Goal: Task Accomplishment & Management: Complete application form

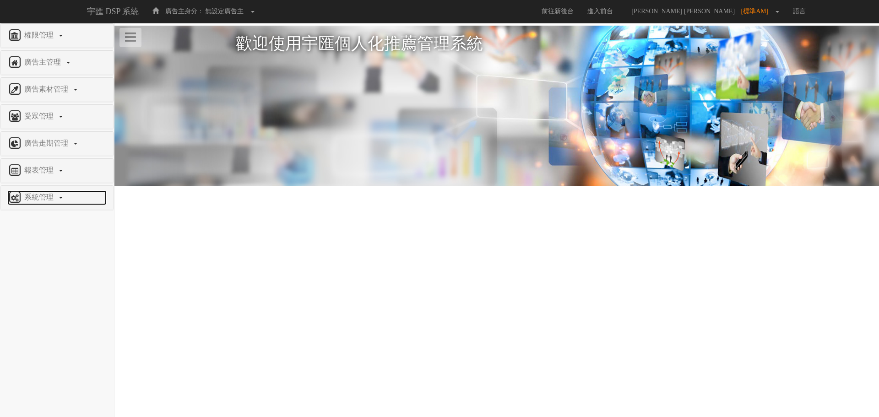
click at [56, 198] on span "系統管理" at bounding box center [40, 197] width 36 height 8
click at [48, 221] on span "廣告驗證設定" at bounding box center [29, 219] width 45 height 7
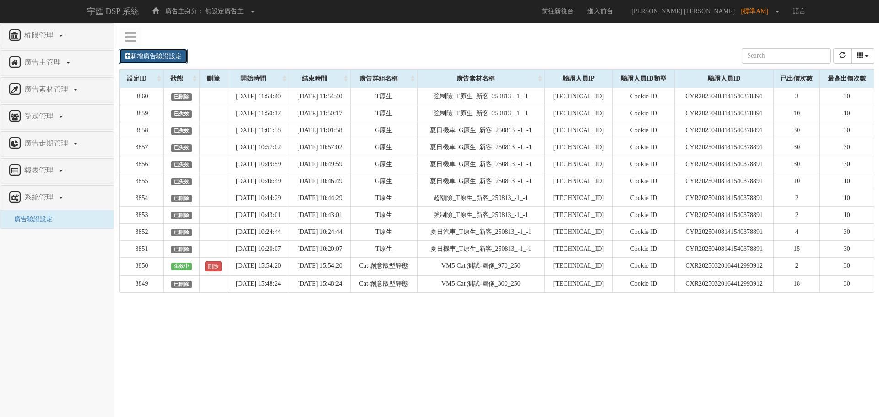
click at [145, 58] on link "新增廣告驗證設定" at bounding box center [153, 57] width 69 height 16
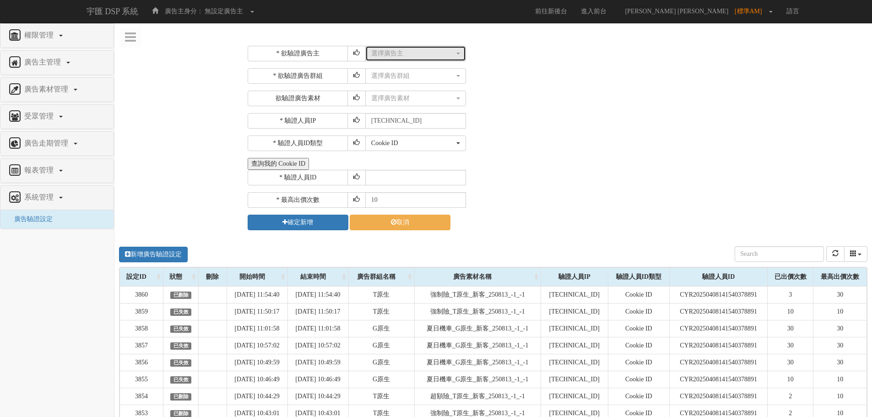
click at [395, 55] on div "選擇廣告主" at bounding box center [412, 53] width 83 height 9
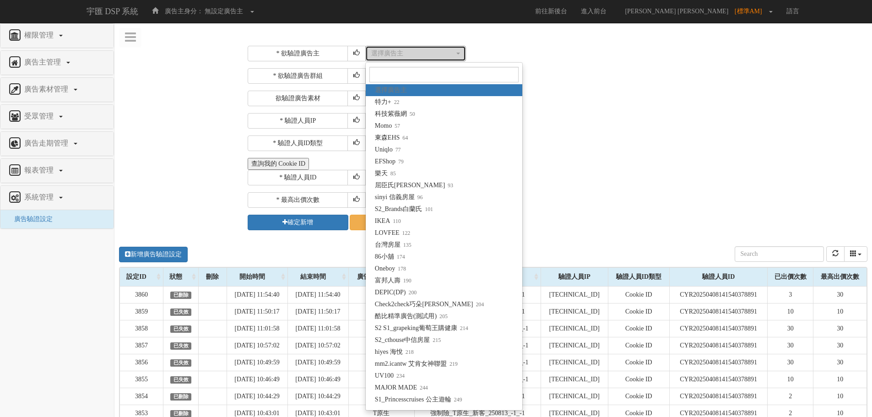
drag, startPoint x: 395, startPoint y: 55, endPoint x: 380, endPoint y: 53, distance: 15.4
click at [380, 53] on div "選擇廣告主" at bounding box center [412, 53] width 83 height 9
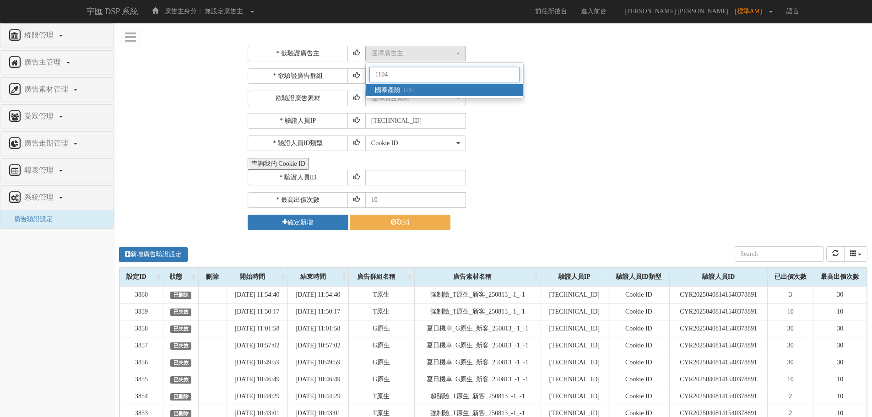
type input "1104"
click at [406, 93] on small "1104" at bounding box center [406, 90] width 13 height 6
select select "1104"
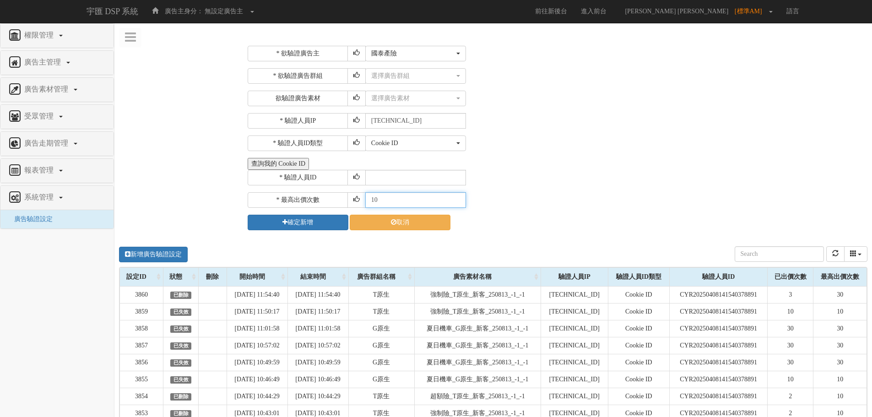
drag, startPoint x: 363, startPoint y: 201, endPoint x: 343, endPoint y: 200, distance: 19.7
click at [343, 200] on div "* 最高出價次數 10" at bounding box center [556, 200] width 617 height 16
type input "30"
click at [399, 80] on div "選擇廣告群組" at bounding box center [412, 75] width 83 height 9
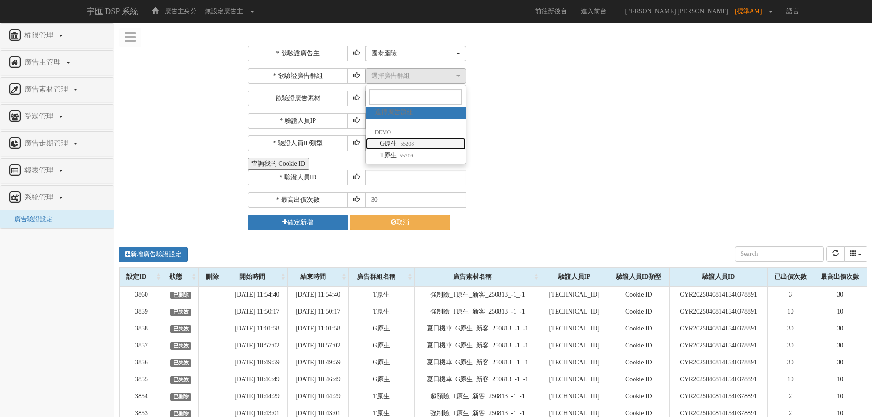
click at [407, 144] on small "55208" at bounding box center [405, 144] width 16 height 6
select select "55208"
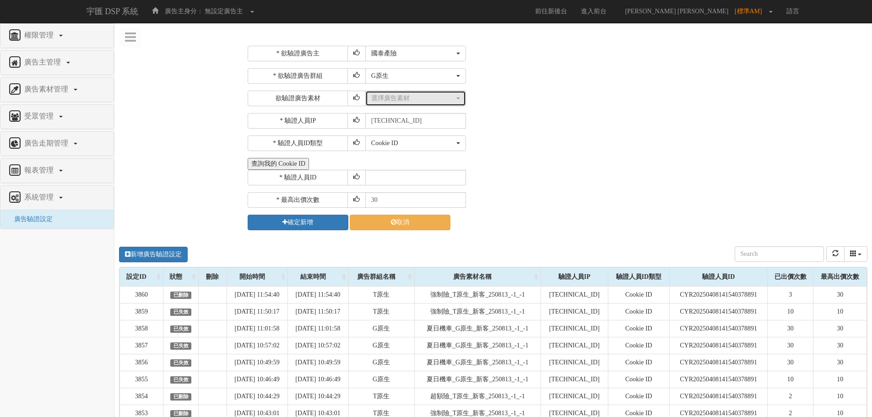
click at [397, 100] on div "選擇廣告素材" at bounding box center [412, 98] width 83 height 9
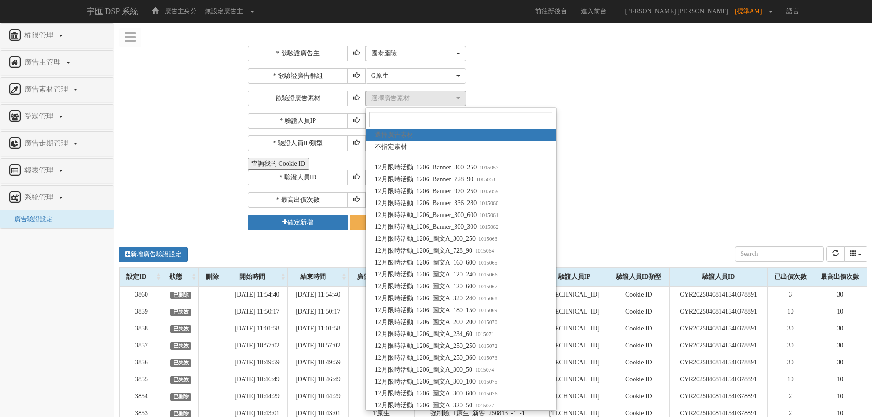
click at [537, 85] on div "* 欲驗證廣告群組 選擇廣告群組 G原生 T原生 G原生 選擇廣告群組 DEMO G原生 55208 T原生 55209 欲驗證廣告素材 選擇廣告素材 不指定…" at bounding box center [556, 87] width 617 height 38
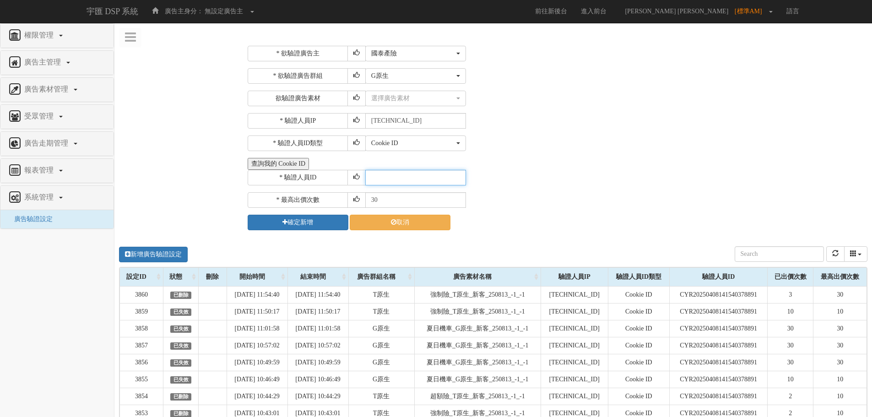
click at [386, 179] on input "text" at bounding box center [415, 178] width 101 height 16
click at [298, 166] on button "查詢我的 Cookie ID" at bounding box center [278, 164] width 61 height 12
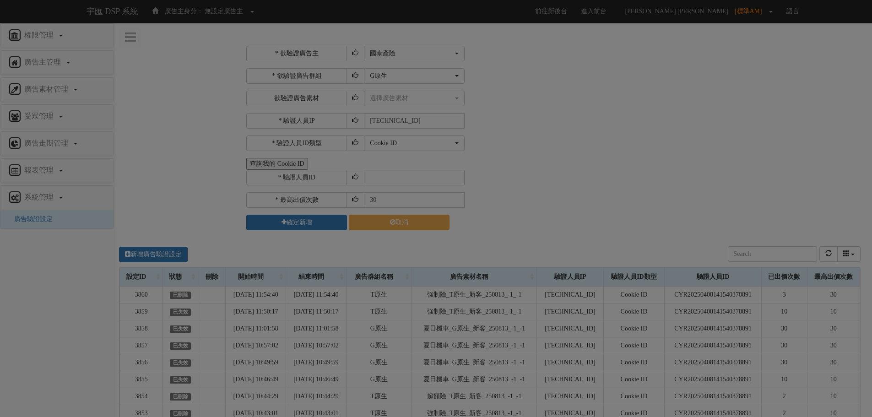
select select "1104"
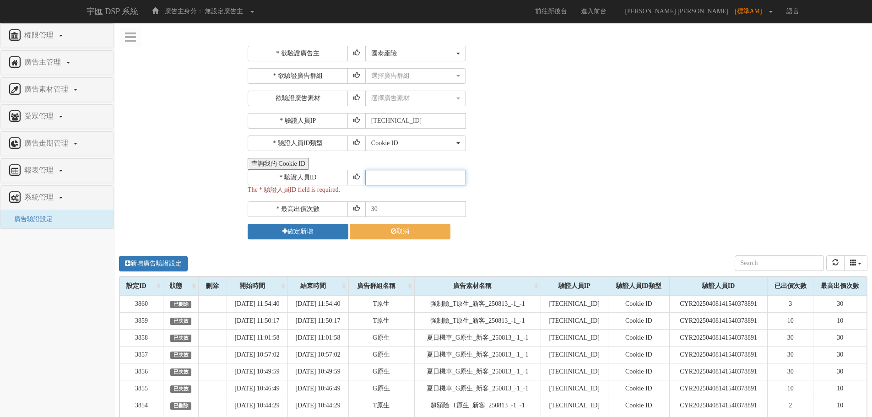
paste input "CRR20241113174842298725"
type input "CRR20241113174842298725"
click at [307, 235] on button "確定新增" at bounding box center [298, 232] width 101 height 16
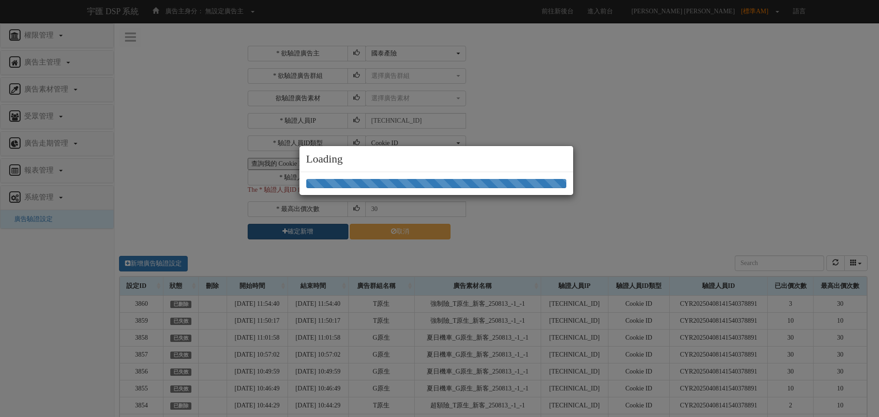
select select "1104"
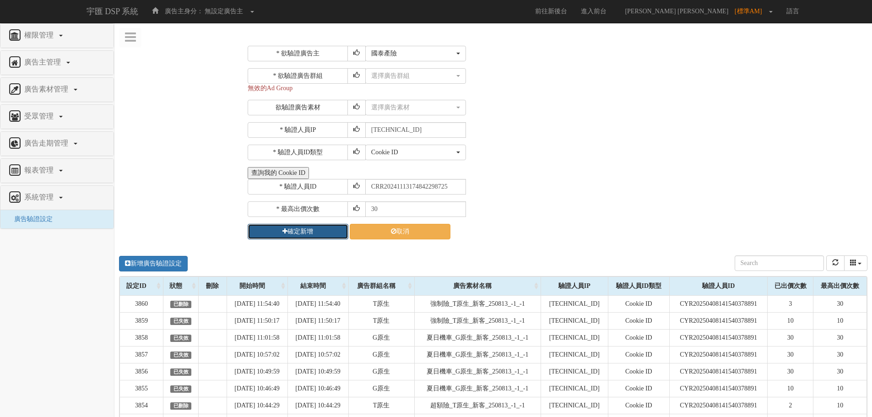
click at [299, 237] on button "確定新增" at bounding box center [298, 232] width 101 height 16
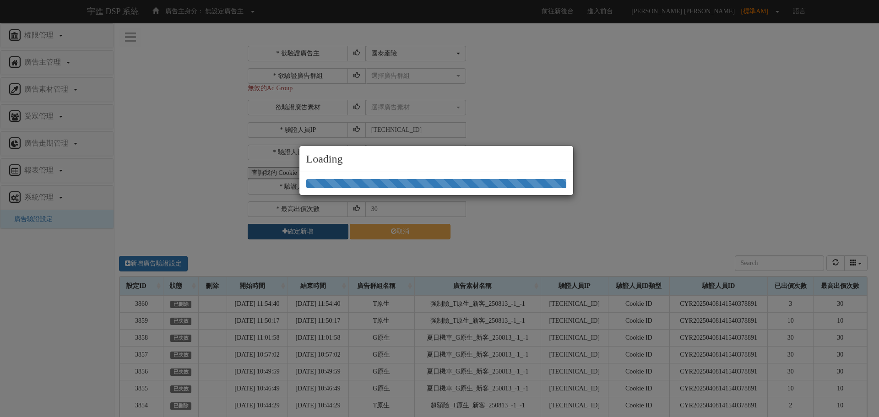
select select "1104"
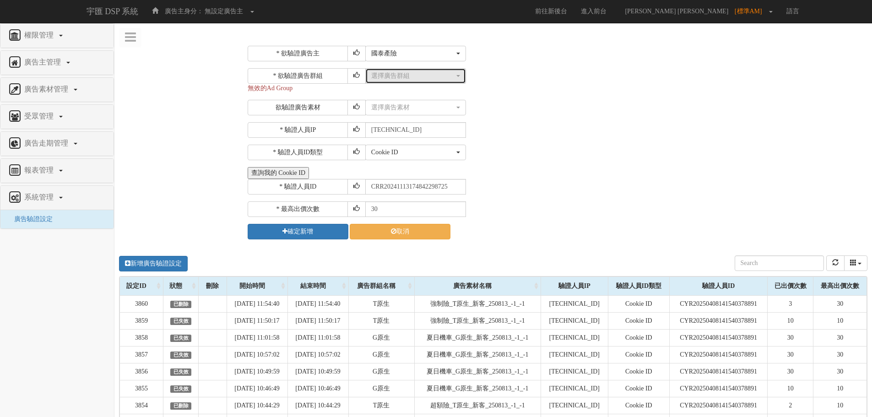
click at [385, 76] on div "選擇廣告群組" at bounding box center [412, 75] width 83 height 9
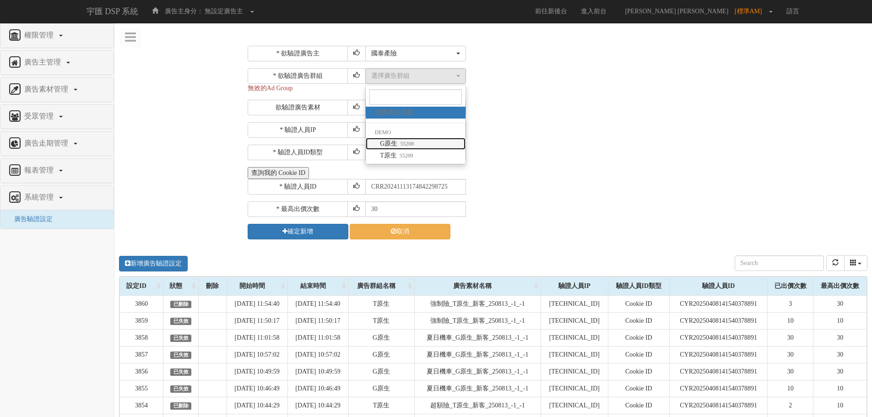
click at [386, 141] on span "G原生 55208" at bounding box center [397, 143] width 34 height 9
select select "55208"
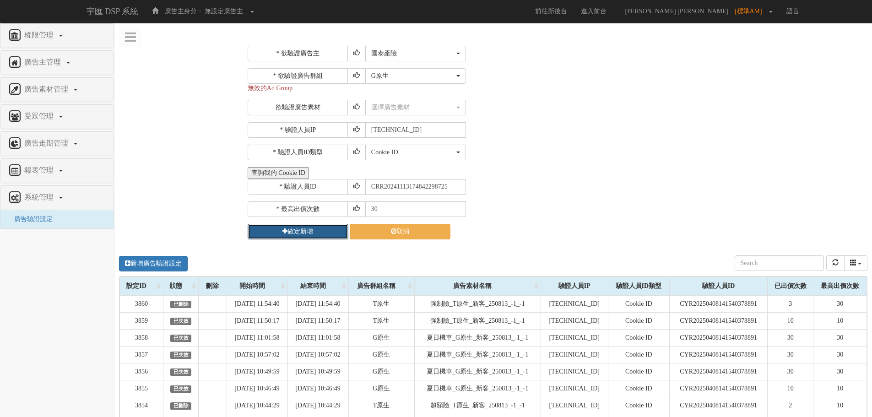
click at [305, 232] on button "確定新增" at bounding box center [298, 232] width 101 height 16
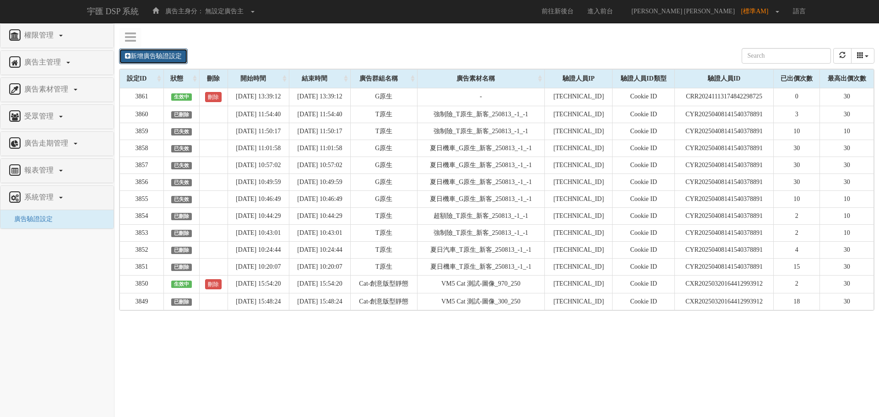
click at [154, 56] on link "新增廣告驗證設定" at bounding box center [153, 57] width 69 height 16
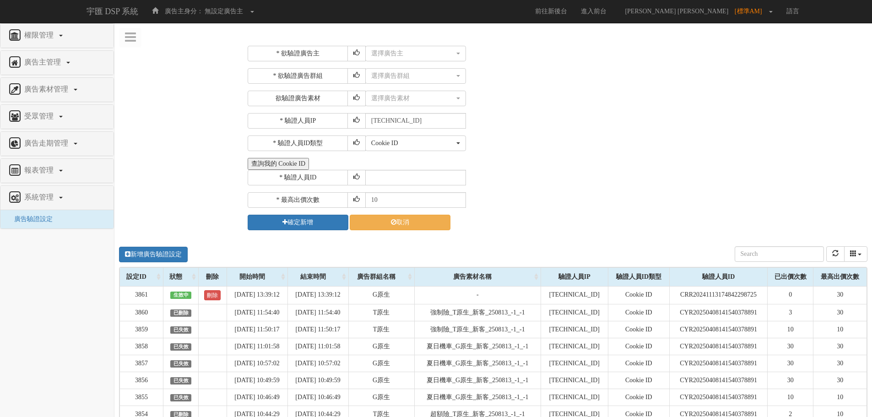
click at [397, 63] on div "* 欲驗證廣告主 選擇廣告主 特力+ 科技紫薇網 Momo 東森EHS Uniqlo EFShop 樂天 屈臣氏Watsons sinyi 信義房屋 S2_B…" at bounding box center [556, 138] width 617 height 184
click at [398, 59] on button "選擇廣告主" at bounding box center [415, 54] width 101 height 16
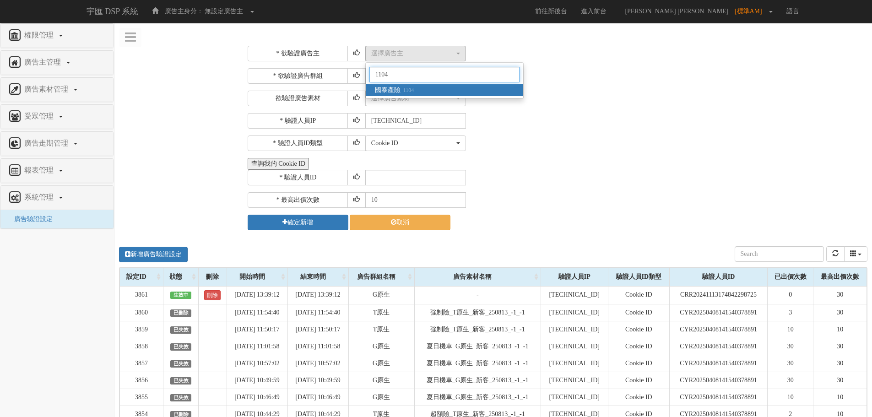
type input "1104"
click at [409, 92] on small "1104" at bounding box center [406, 90] width 13 height 6
select select "1104"
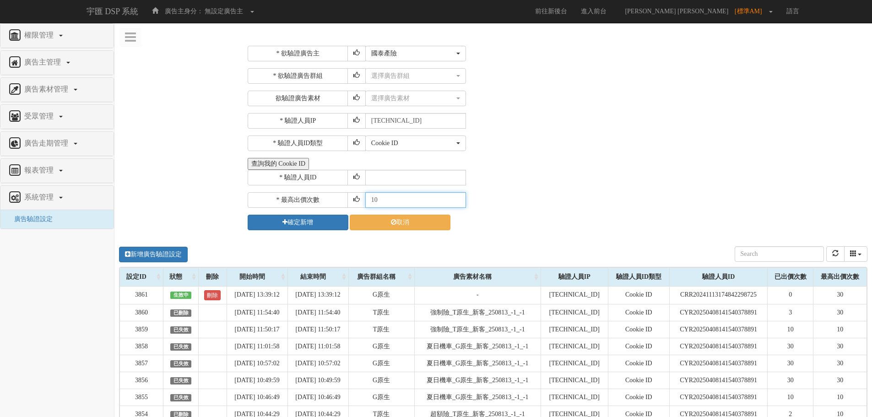
drag, startPoint x: 388, startPoint y: 200, endPoint x: 323, endPoint y: 193, distance: 65.4
click at [323, 193] on div "* 最高出價次數 10" at bounding box center [556, 200] width 617 height 16
type input "20"
click at [382, 78] on div "選擇廣告群組" at bounding box center [412, 75] width 83 height 9
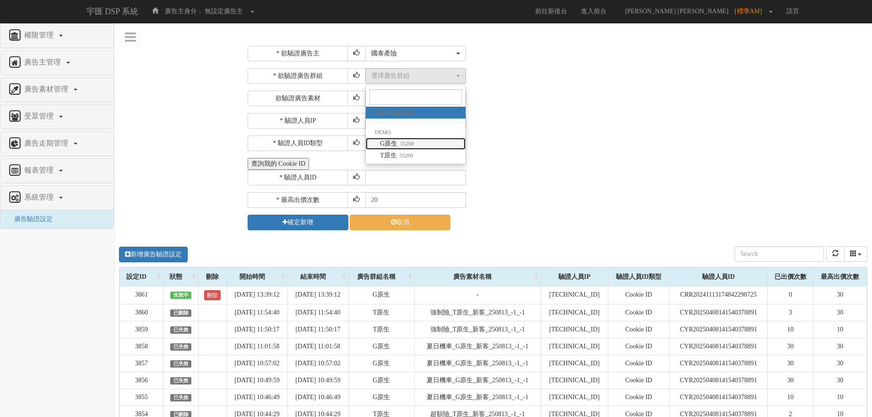
click at [385, 144] on span "G原生 55208" at bounding box center [397, 143] width 34 height 9
select select "55208"
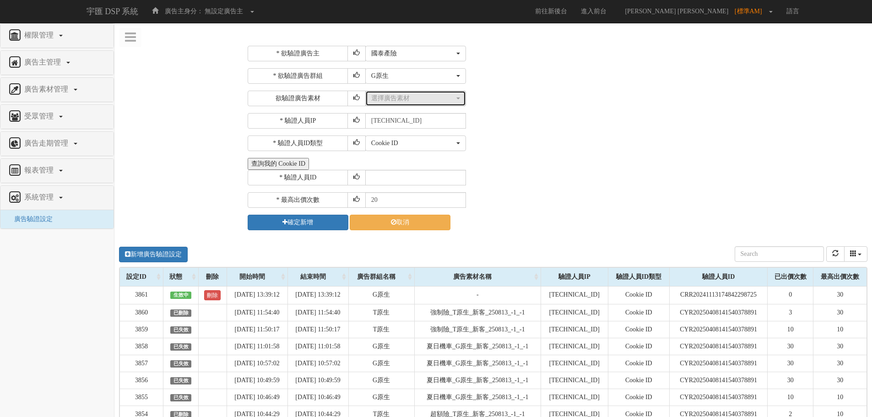
click at [397, 98] on div "選擇廣告素材" at bounding box center [412, 98] width 83 height 9
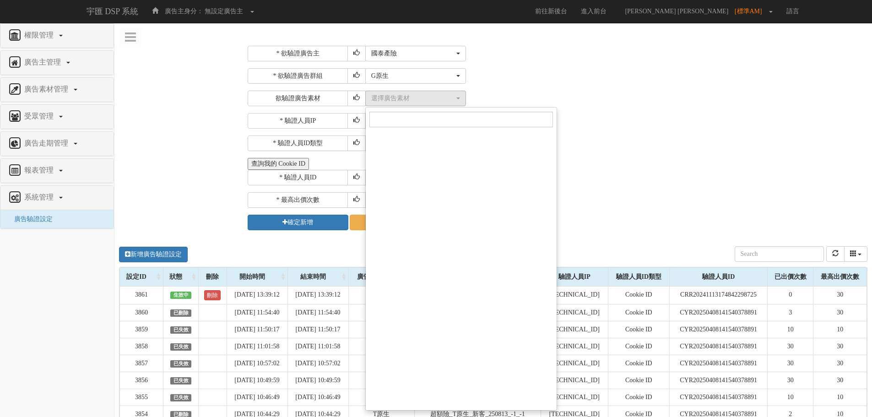
scroll to position [6755, 0]
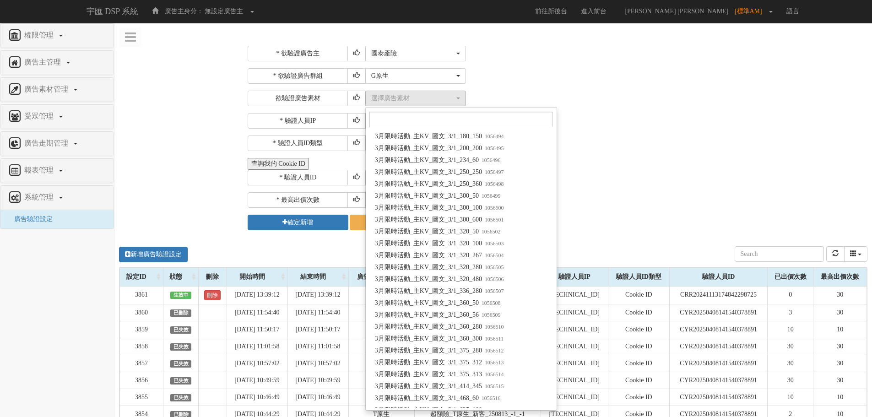
click at [607, 173] on div "* 驗證人員ID" at bounding box center [556, 178] width 617 height 16
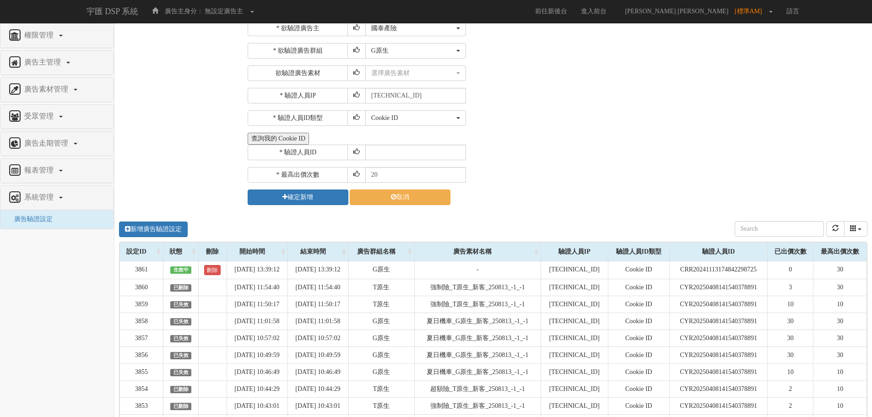
scroll to position [46, 0]
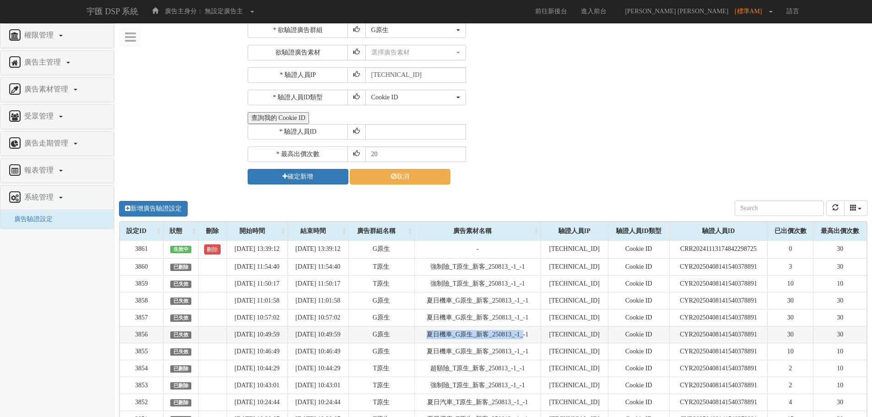
drag, startPoint x: 441, startPoint y: 335, endPoint x: 541, endPoint y: 336, distance: 100.3
click at [541, 336] on td "夏日機車_G原生_新客_250813_-1_-1" at bounding box center [477, 334] width 126 height 17
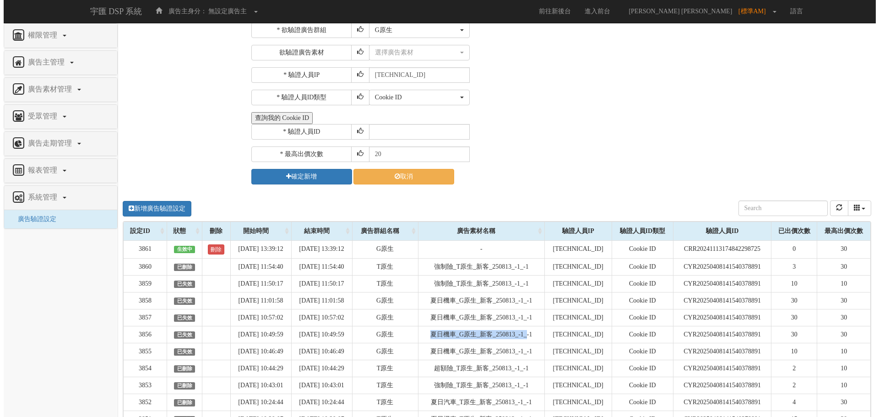
scroll to position [0, 0]
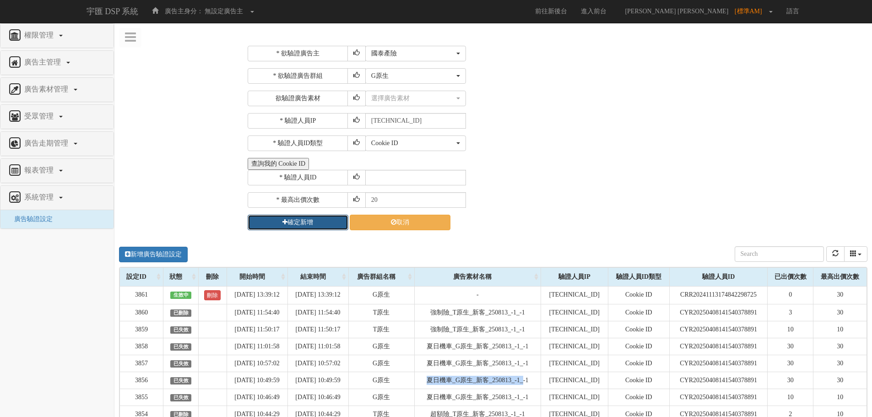
click at [284, 226] on button "確定新增" at bounding box center [298, 223] width 101 height 16
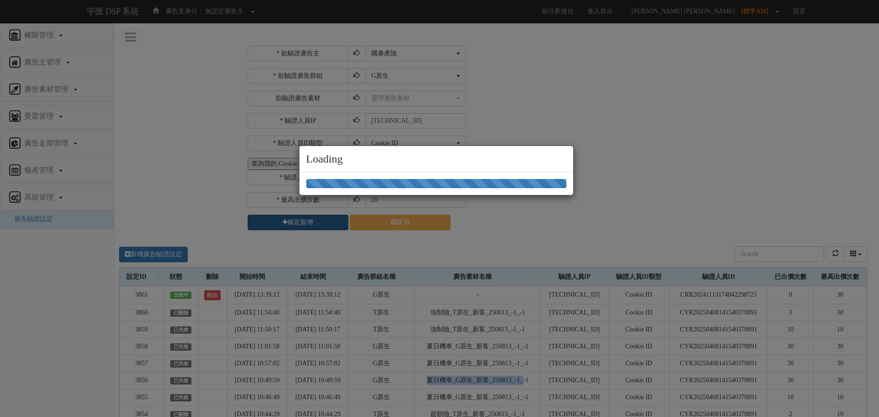
select select "1104"
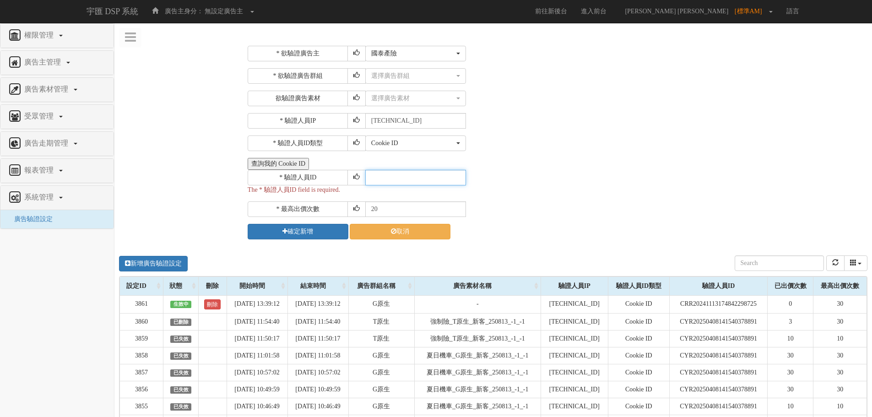
click at [377, 180] on input "text" at bounding box center [415, 178] width 101 height 16
click at [278, 164] on button "查詢我的 Cookie ID" at bounding box center [278, 164] width 61 height 12
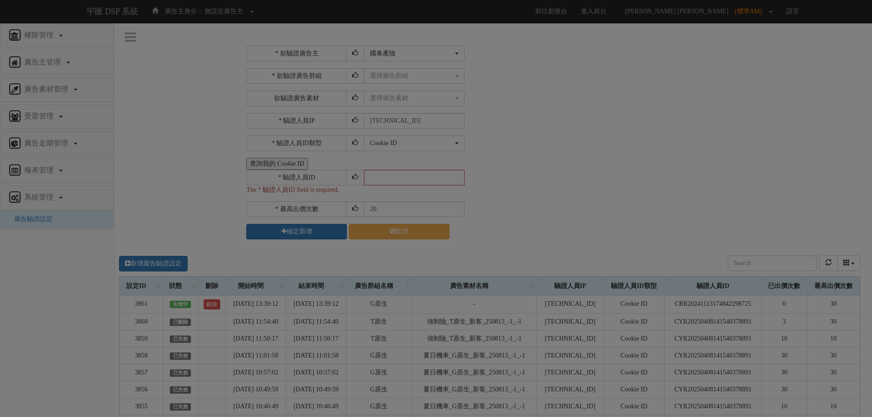
select select "1104"
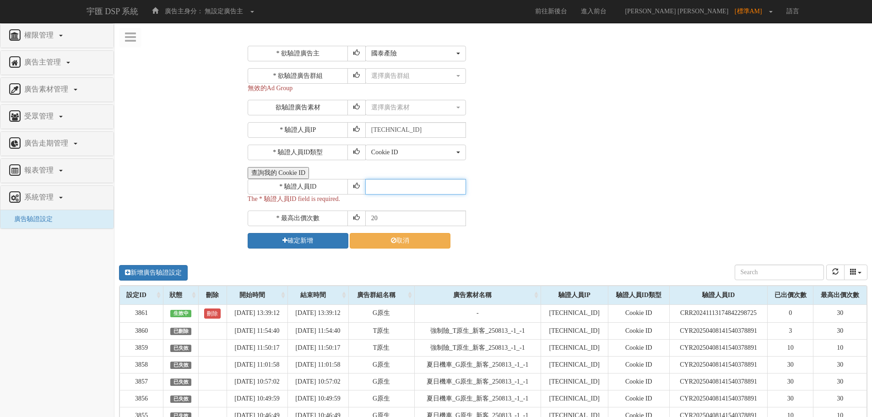
paste input "CRR20241113174842298725"
type input "CRR20241113174842298725"
click at [296, 241] on button "確定新增" at bounding box center [298, 241] width 101 height 16
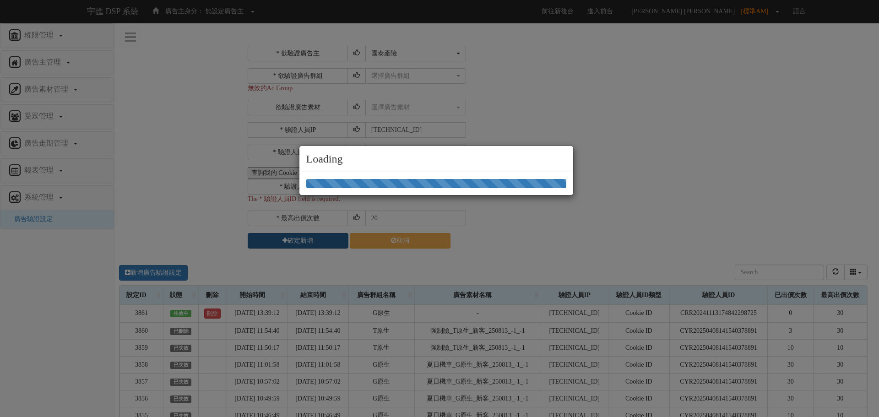
select select "1104"
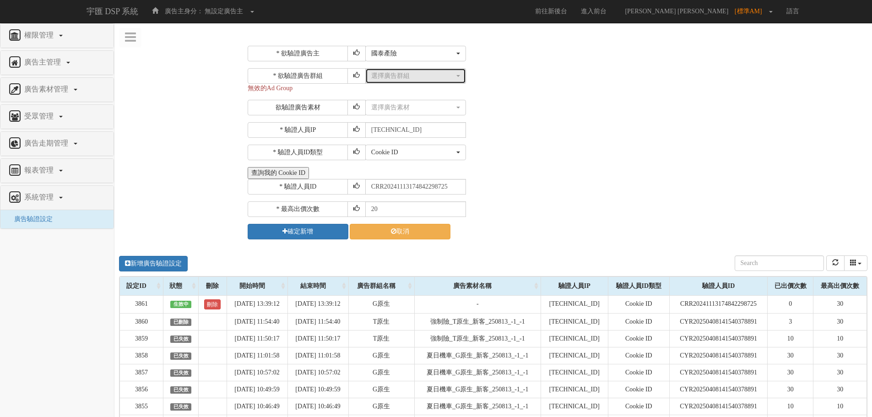
click at [390, 81] on button "選擇廣告群組" at bounding box center [415, 76] width 101 height 16
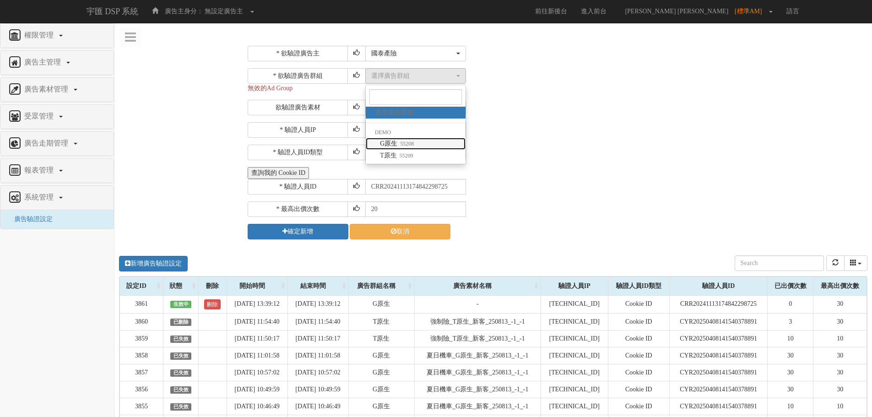
click at [397, 147] on span "G原生 55208" at bounding box center [397, 143] width 34 height 9
select select "55208"
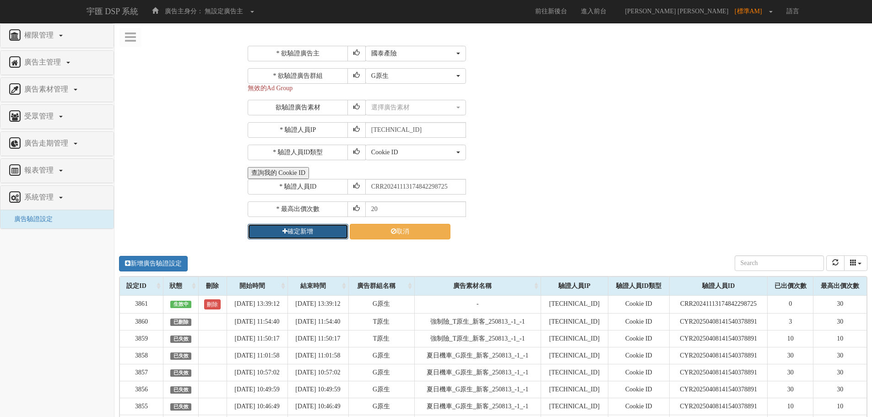
click at [305, 233] on button "確定新增" at bounding box center [298, 232] width 101 height 16
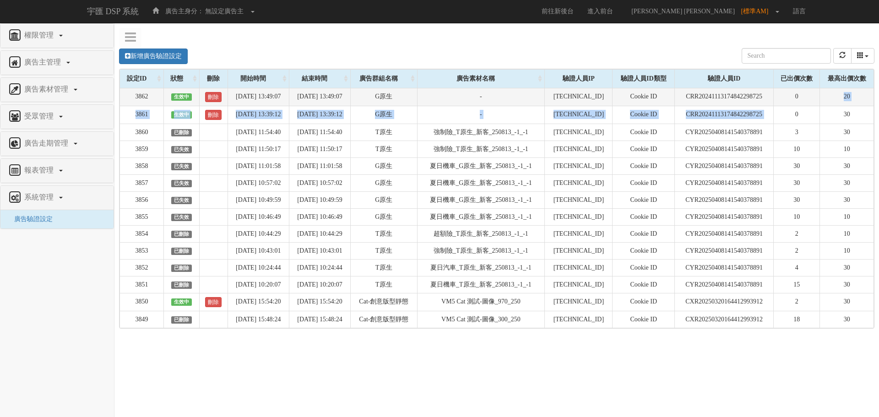
drag, startPoint x: 812, startPoint y: 111, endPoint x: 798, endPoint y: 105, distance: 14.7
click at [798, 105] on td "0" at bounding box center [797, 97] width 46 height 18
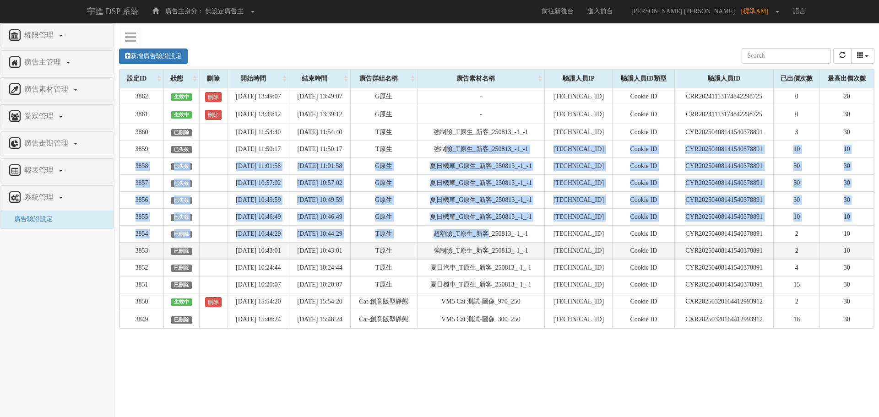
drag, startPoint x: 462, startPoint y: 147, endPoint x: 502, endPoint y: 243, distance: 103.6
click at [502, 243] on tbody "3862 生效中 刪除 2025-08-14 13:49:07 2025-08-15 13:49:07 G原生 - 211.72.129.170 Cookie…" at bounding box center [497, 208] width 754 height 240
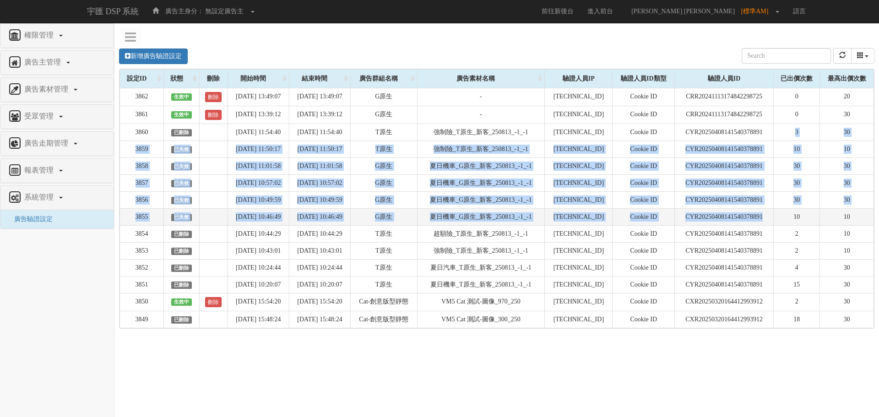
drag, startPoint x: 770, startPoint y: 131, endPoint x: 772, endPoint y: 223, distance: 92.0
click at [772, 223] on tbody "3862 生效中 刪除 2025-08-14 13:49:07 2025-08-15 13:49:07 G原生 - 211.72.129.170 Cookie…" at bounding box center [497, 208] width 754 height 240
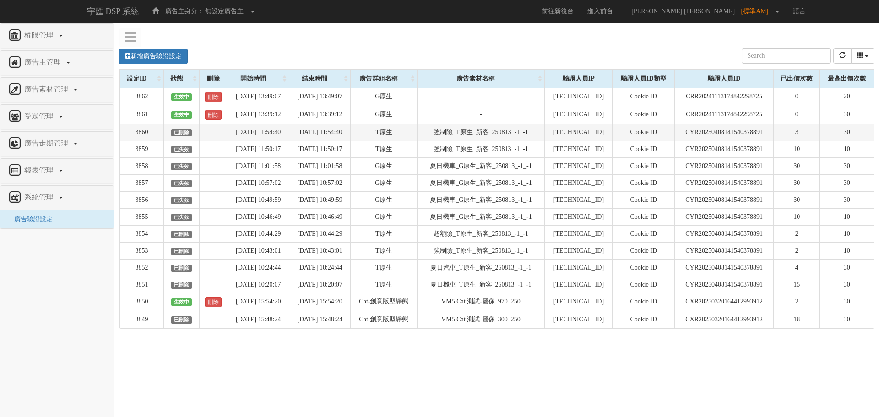
click at [519, 131] on td "強制險_T原生_新客_250813_-1_-1" at bounding box center [481, 132] width 128 height 17
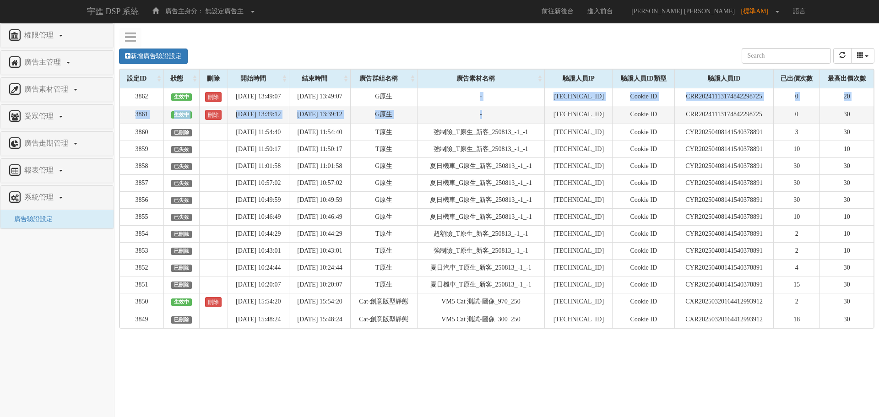
drag, startPoint x: 498, startPoint y: 93, endPoint x: 504, endPoint y: 115, distance: 23.0
click at [504, 115] on tbody "3862 生效中 刪除 2025-08-14 13:49:07 2025-08-15 13:49:07 G原生 - 211.72.129.170 Cookie…" at bounding box center [497, 208] width 754 height 240
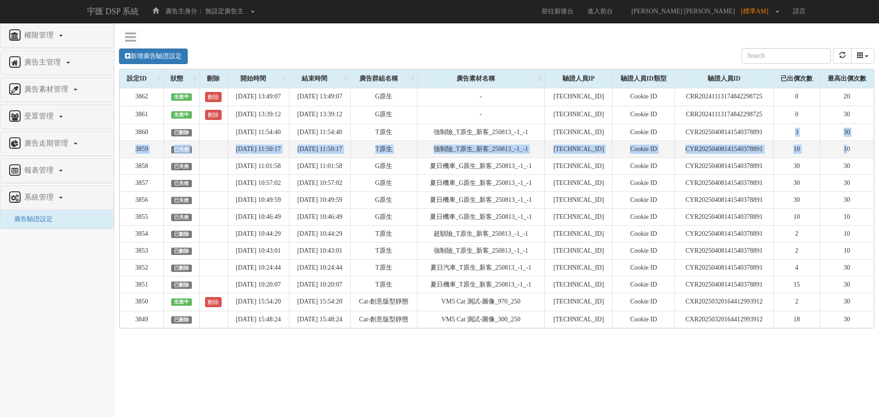
drag, startPoint x: 800, startPoint y: 135, endPoint x: 849, endPoint y: 154, distance: 52.6
click at [849, 154] on tbody "3862 生效中 刪除 2025-08-14 13:49:07 2025-08-15 13:49:07 G原生 - 211.72.129.170 Cookie…" at bounding box center [497, 208] width 754 height 240
click at [136, 55] on link "新增廣告驗證設定" at bounding box center [153, 57] width 69 height 16
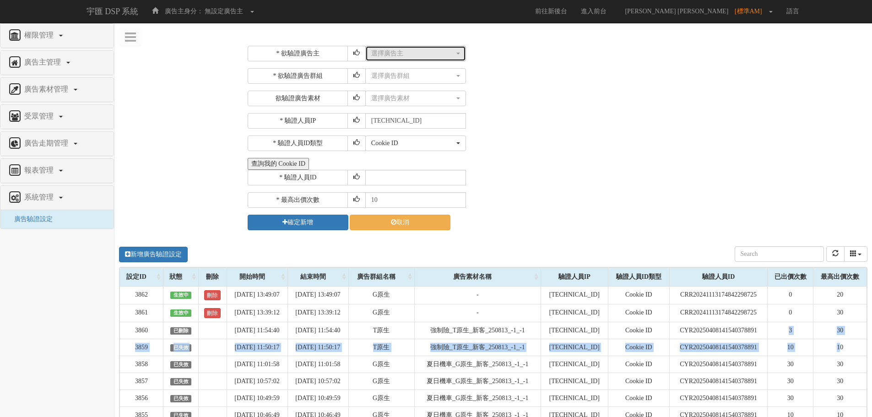
click at [415, 58] on button "選擇廣告主" at bounding box center [415, 54] width 101 height 16
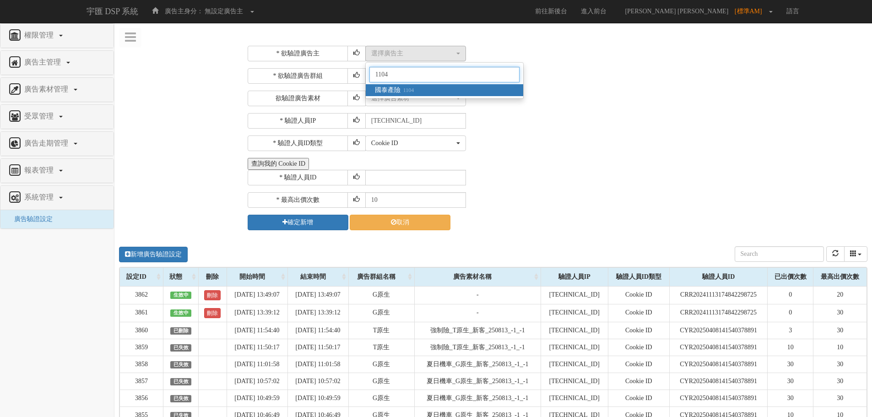
type input "1104"
click at [413, 93] on small "1104" at bounding box center [406, 90] width 13 height 6
select select "1104"
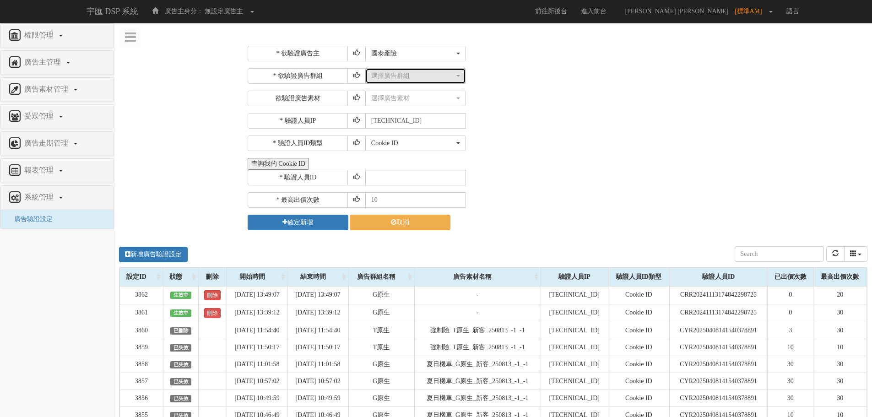
click at [427, 80] on div "選擇廣告群組" at bounding box center [412, 75] width 83 height 9
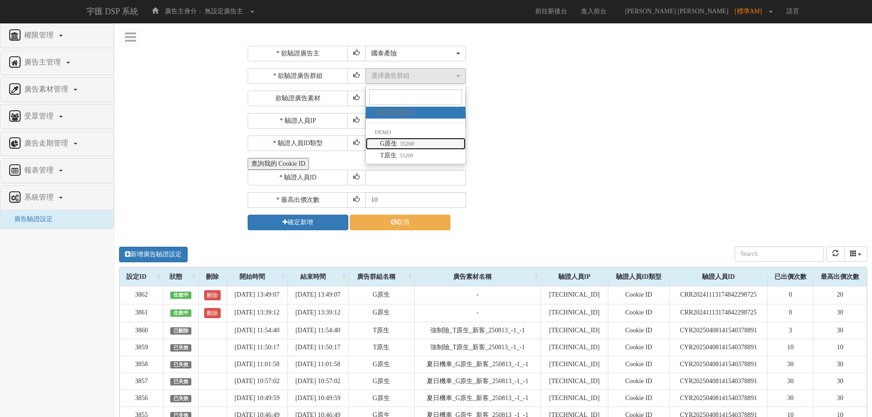
click at [421, 143] on link "G原生 55208" at bounding box center [416, 144] width 100 height 12
select select "55208"
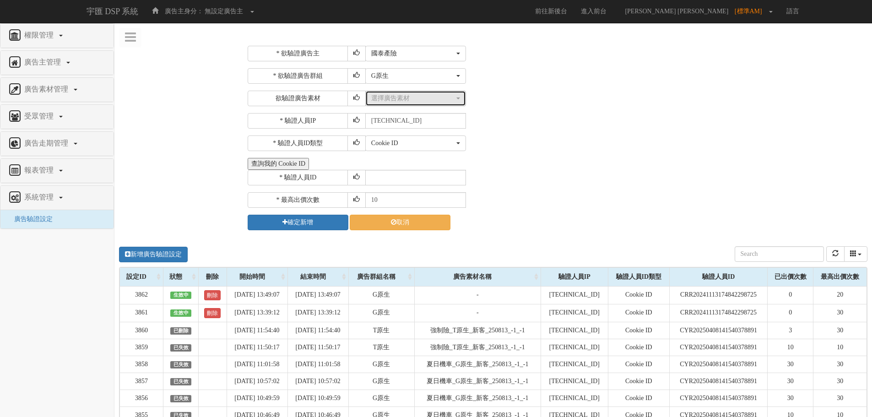
click at [389, 99] on div "選擇廣告素材" at bounding box center [412, 98] width 83 height 9
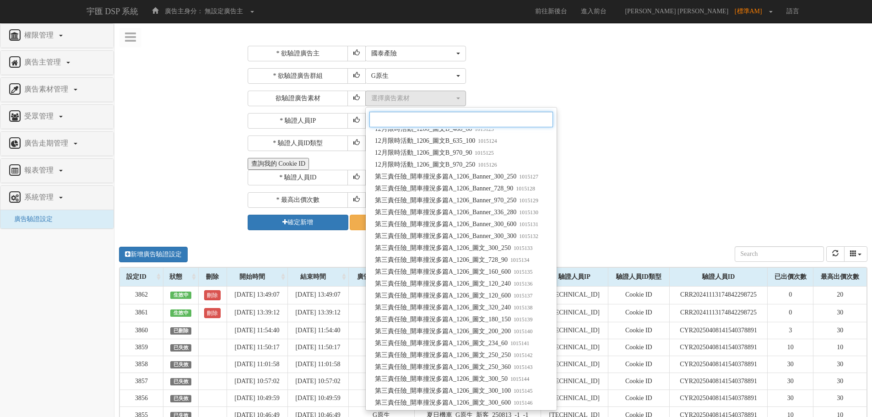
scroll to position [687, 0]
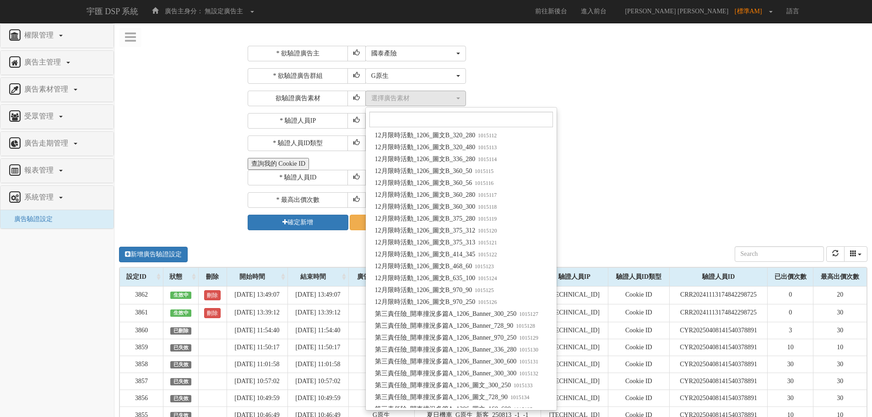
click at [640, 180] on div "* 驗證人員ID" at bounding box center [556, 178] width 617 height 16
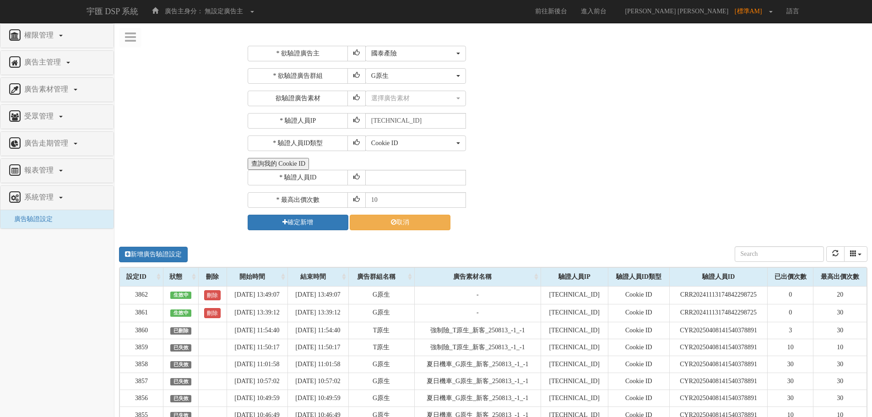
scroll to position [0, 0]
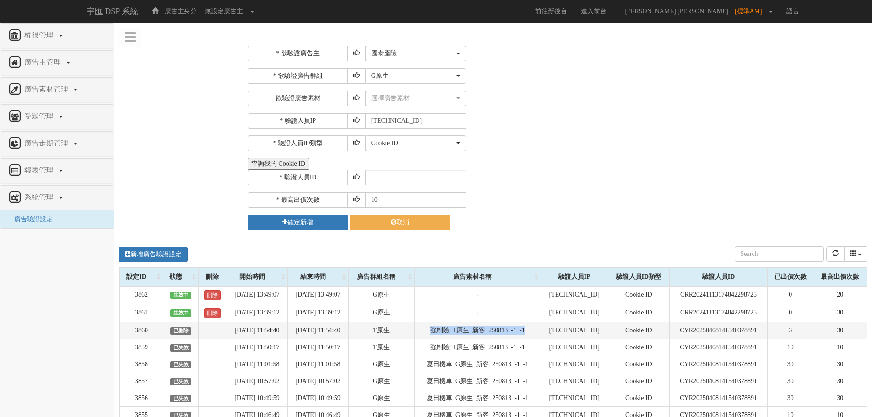
drag, startPoint x: 443, startPoint y: 329, endPoint x: 555, endPoint y: 333, distance: 111.8
click at [541, 333] on td "強制險_T原生_新客_250813_-1_-1" at bounding box center [477, 330] width 126 height 17
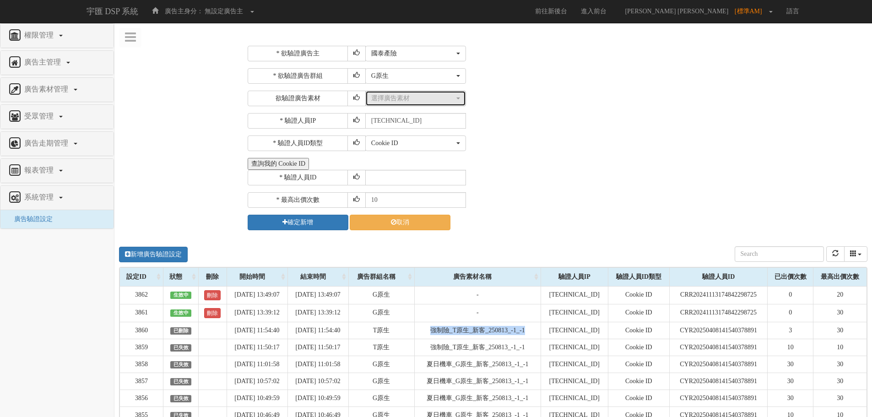
click at [398, 103] on div "選擇廣告素材" at bounding box center [412, 98] width 83 height 9
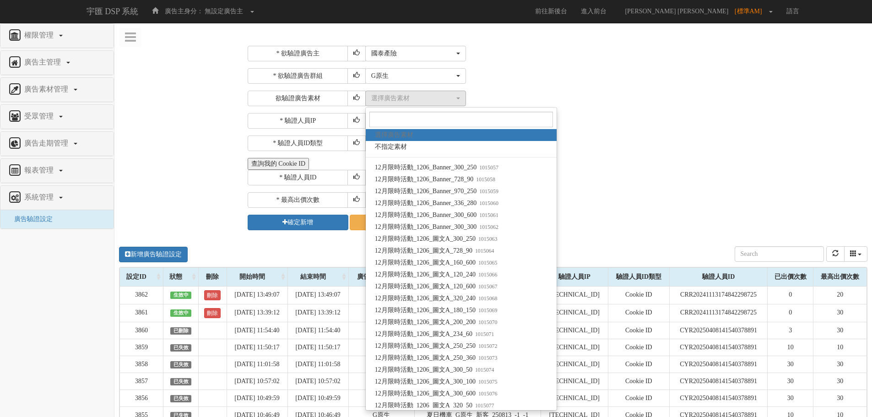
click at [626, 169] on div "查詢我的 Cookie ID" at bounding box center [556, 164] width 617 height 12
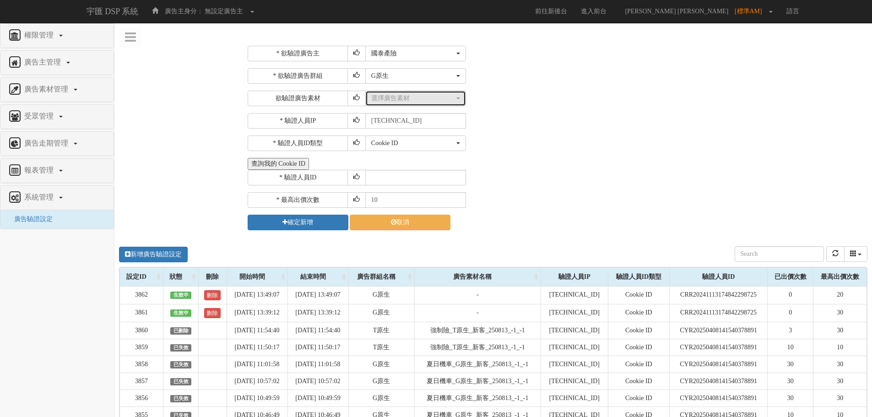
click at [415, 98] on div "選擇廣告素材" at bounding box center [412, 98] width 83 height 9
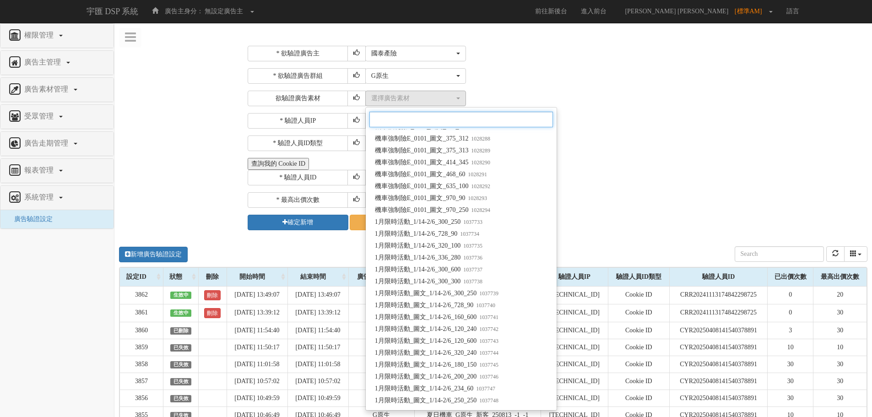
scroll to position [4348, 0]
click at [740, 141] on div "Cookie ID ADID IDFA Cookie ID" at bounding box center [615, 143] width 500 height 16
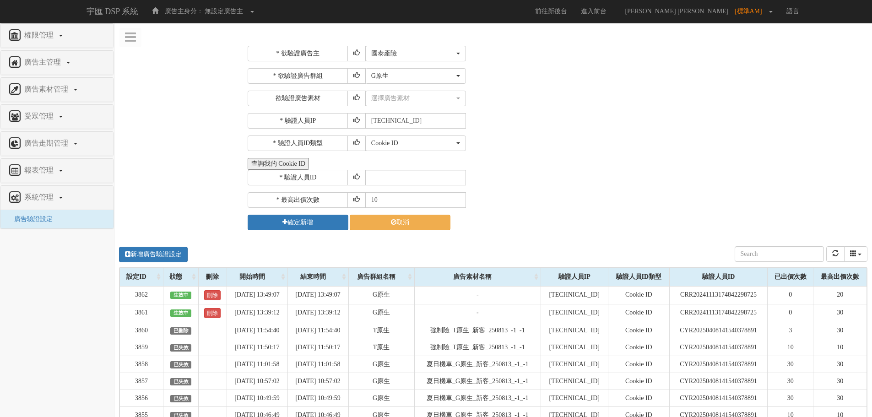
scroll to position [0, 0]
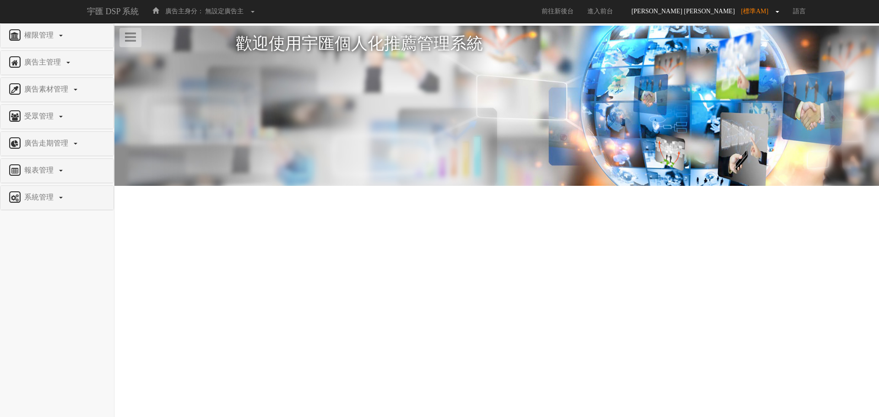
click at [760, 16] on link "[PERSON_NAME] [PERSON_NAME] [標準AM]" at bounding box center [703, 11] width 166 height 23
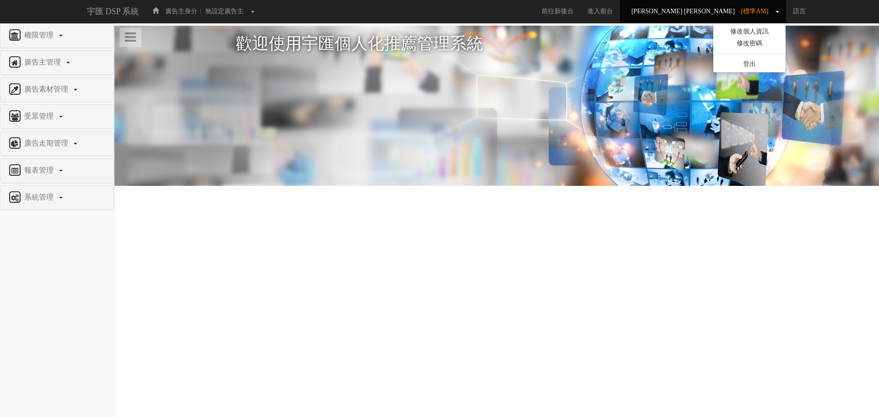
click at [500, 237] on html "宇匯 DSP 系統 廣告主身分： 無設定廣告主 無設定廣告主 [001] CoreTeam測試用1 [002] CoreTeam測試用2-LineApp [0…" at bounding box center [439, 118] width 879 height 237
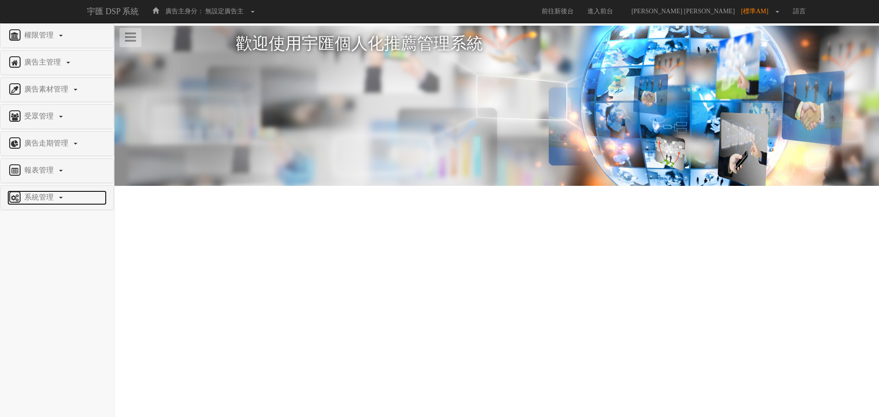
click at [57, 200] on span "系統管理" at bounding box center [40, 197] width 36 height 8
click at [227, 224] on div at bounding box center [496, 219] width 764 height 18
click at [580, 9] on link "前往新後台" at bounding box center [558, 11] width 46 height 23
